Goal: Find specific page/section: Find specific page/section

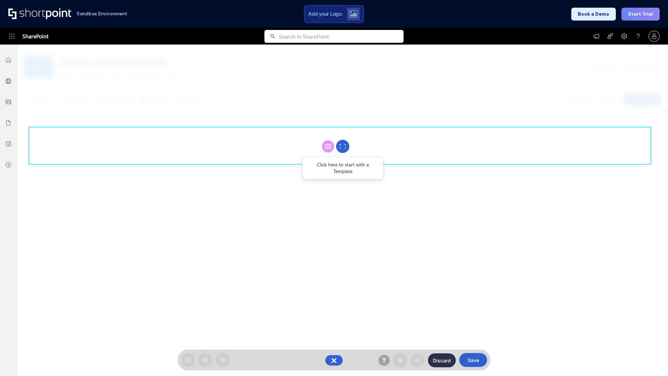
click at [343, 146] on circle at bounding box center [342, 146] width 13 height 13
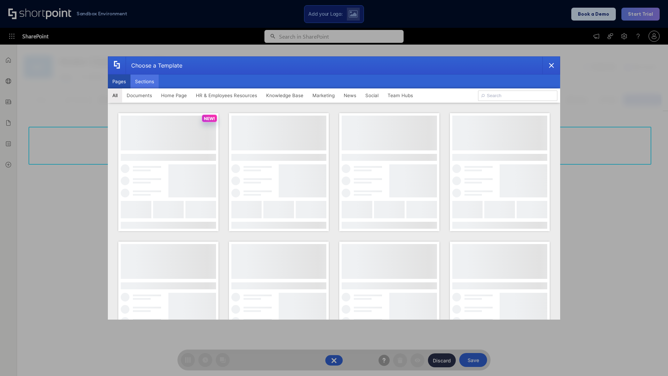
click at [144, 81] on button "Sections" at bounding box center [144, 81] width 28 height 14
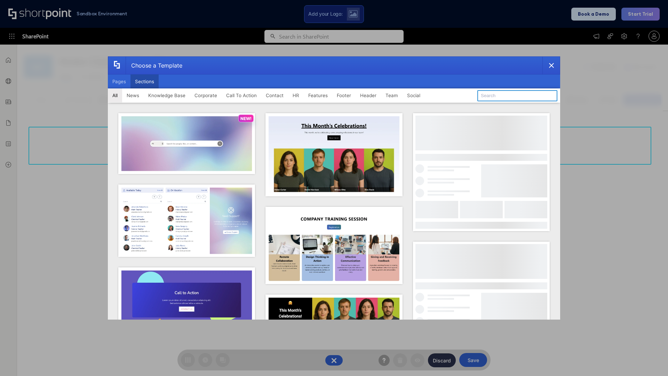
type input "Cards"
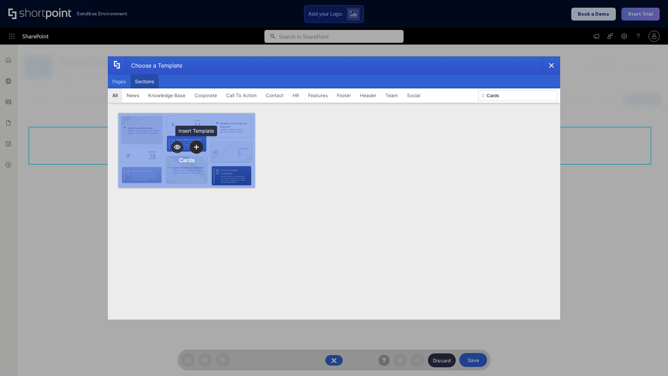
click at [196, 147] on icon "template selector" at bounding box center [196, 146] width 5 height 5
